Goal: Task Accomplishment & Management: Use online tool/utility

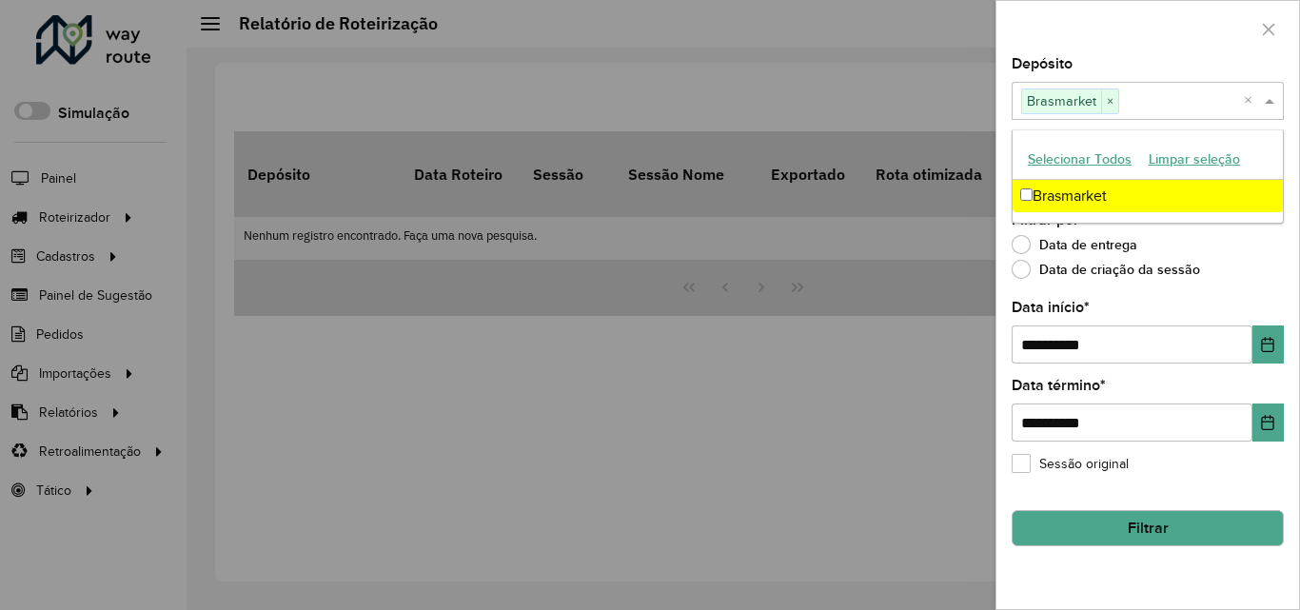
click at [1059, 384] on label "Data término *" at bounding box center [1059, 385] width 94 height 23
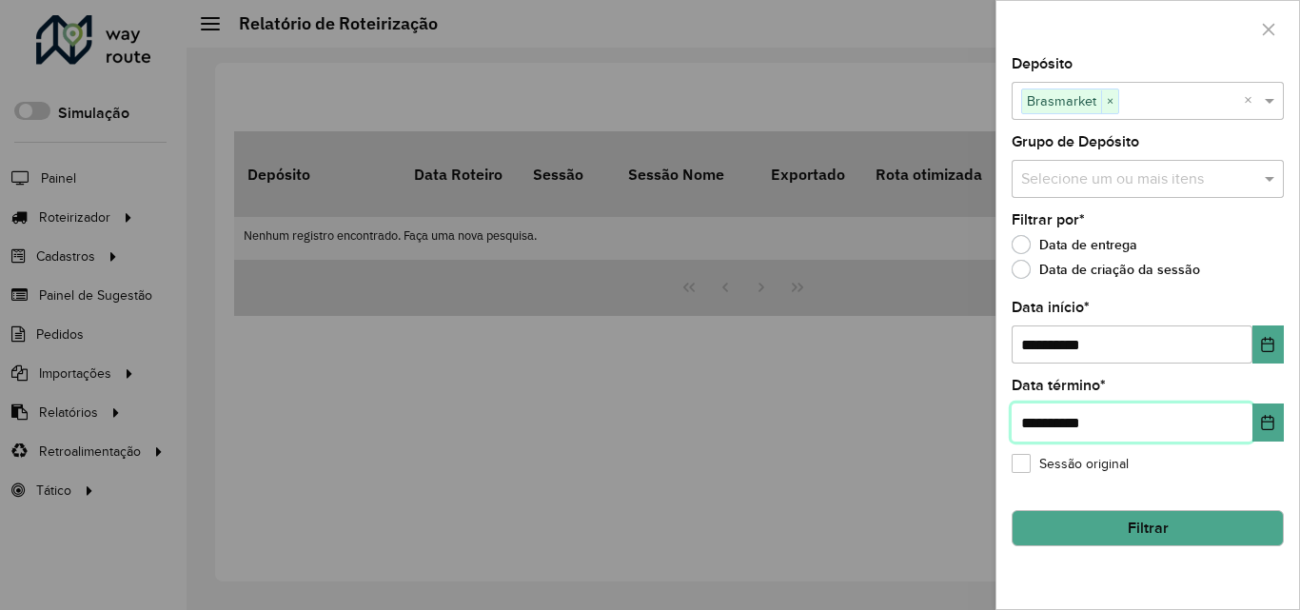
type input "**********"
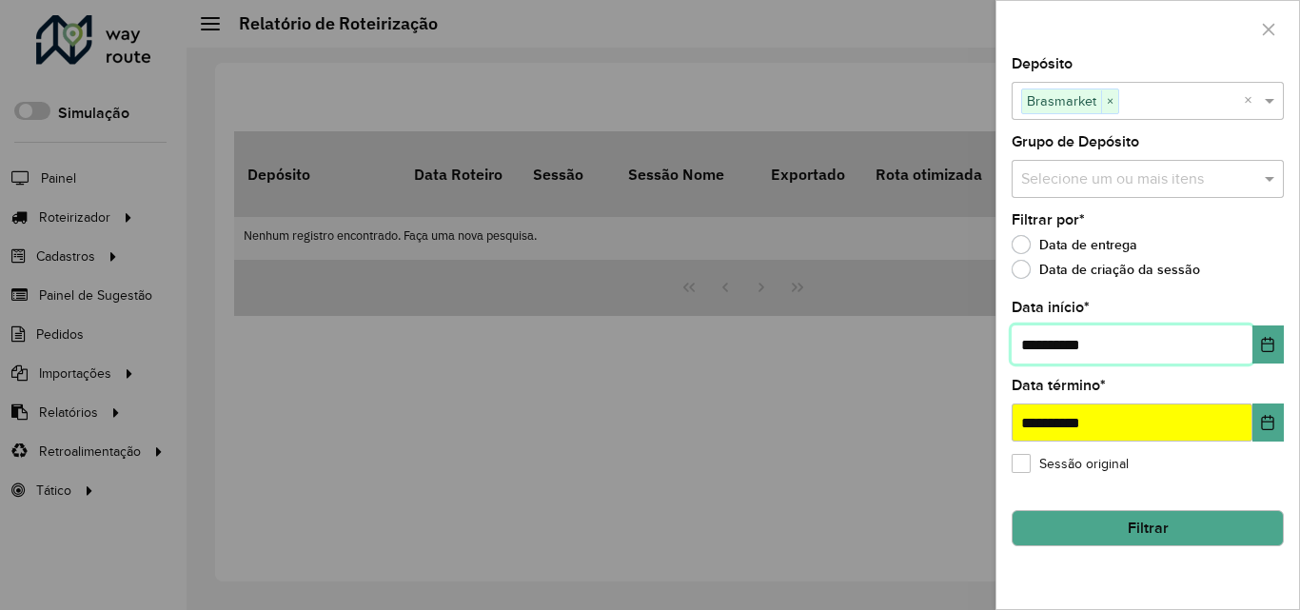
type input "**********"
